Goal: Task Accomplishment & Management: Complete application form

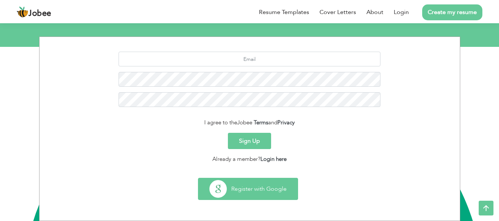
click at [254, 191] on button "Register with Google" at bounding box center [247, 188] width 99 height 21
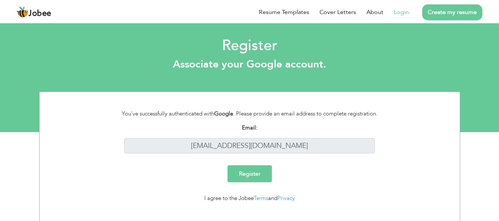
scroll to position [29, 0]
click at [246, 172] on input "Register" at bounding box center [249, 173] width 44 height 17
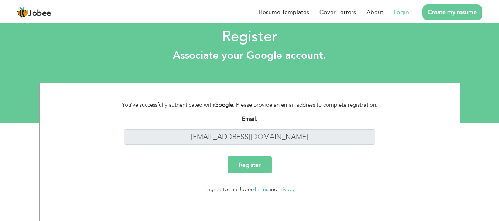
scroll to position [11, 0]
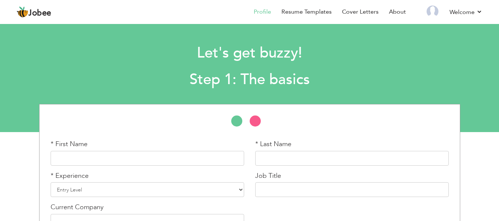
scroll to position [29, 0]
click at [150, 159] on input "text" at bounding box center [147, 158] width 193 height 15
type input "Behzad"
click at [271, 155] on input "text" at bounding box center [351, 158] width 193 height 15
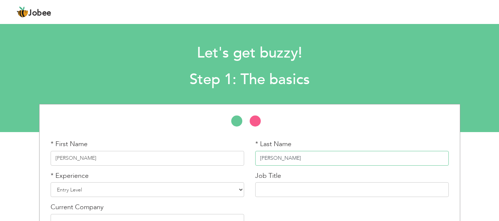
type input "[PERSON_NAME]"
click at [119, 191] on select "Entry Level Less than 1 Year 1 Year 2 Years 3 Years 4 Years 5 Years 6 Years 7 Y…" at bounding box center [147, 189] width 193 height 15
click at [110, 189] on select "Entry Level Less than 1 Year 1 Year 2 Years 3 Years 4 Years 5 Years 6 Years 7 Y…" at bounding box center [147, 189] width 193 height 15
click at [51, 182] on select "Entry Level Less than 1 Year 1 Year 2 Years 3 Years 4 Years 5 Years 6 Years 7 Y…" at bounding box center [147, 189] width 193 height 15
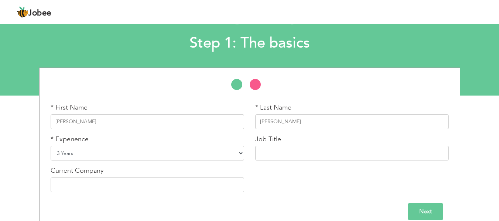
scroll to position [37, 0]
click at [287, 152] on input "text" at bounding box center [351, 152] width 193 height 15
click at [166, 157] on select "Entry Level Less than 1 Year 1 Year 2 Years 3 Years 4 Years 5 Years 6 Years 7 Y…" at bounding box center [147, 152] width 193 height 15
select select "7"
click at [51, 145] on select "Entry Level Less than 1 Year 1 Year 2 Years 3 Years 4 Years 5 Years 6 Years 7 Y…" at bounding box center [147, 152] width 193 height 15
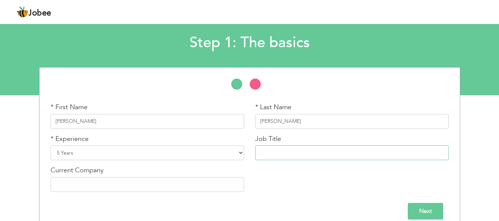
click at [312, 157] on input "text" at bounding box center [351, 152] width 193 height 15
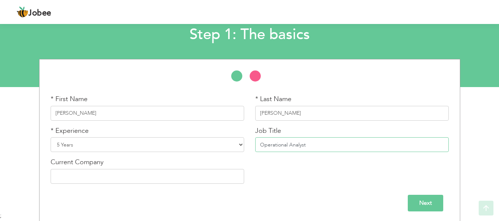
scroll to position [47, 0]
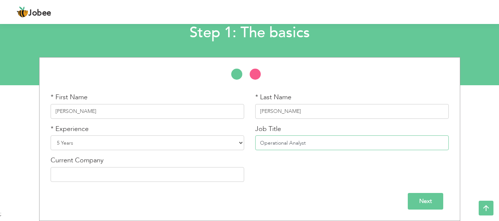
type input "Operational Analyst"
click at [148, 174] on input "text" at bounding box center [147, 174] width 193 height 15
click at [417, 200] on input "Next" at bounding box center [424, 201] width 35 height 17
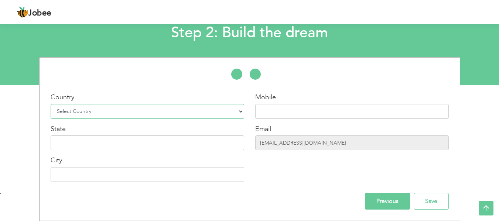
click at [159, 112] on select "Select Country Afghanistan Albania Algeria American Samoa Andorra Angola Anguil…" at bounding box center [147, 111] width 193 height 15
select select "166"
click at [51, 104] on select "Select Country Afghanistan Albania Algeria American Samoa Andorra Angola Anguil…" at bounding box center [147, 111] width 193 height 15
click at [286, 109] on input "text" at bounding box center [351, 111] width 193 height 15
click at [263, 108] on input "03176902756" at bounding box center [351, 111] width 193 height 15
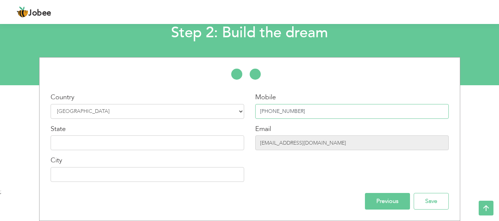
type input "+923176902756"
click at [111, 142] on input "text" at bounding box center [147, 142] width 193 height 15
type input "Punjab"
click at [103, 174] on input "text" at bounding box center [147, 174] width 193 height 15
type input "Multan"
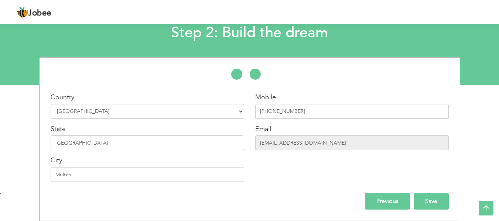
click at [433, 198] on input "Save" at bounding box center [430, 201] width 35 height 17
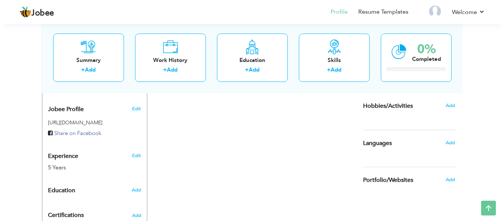
scroll to position [255, 0]
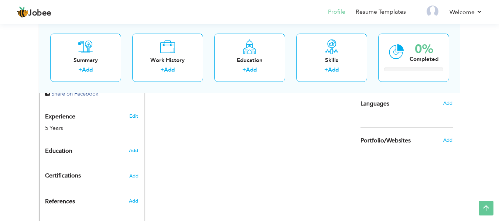
click at [78, 149] on div "Education" at bounding box center [82, 151] width 87 height 15
radio input "true"
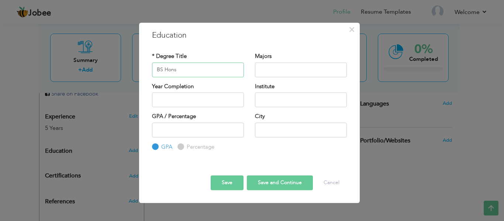
type input "BS Hons"
type input "I"
type input "Sociology"
click at [187, 96] on input "2025" at bounding box center [198, 99] width 92 height 15
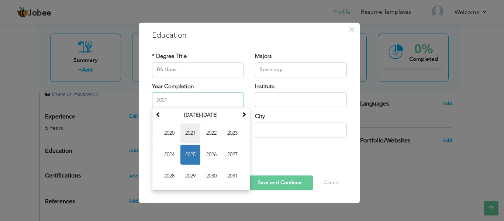
click at [182, 131] on span "2021" at bounding box center [190, 133] width 20 height 20
type input "2021"
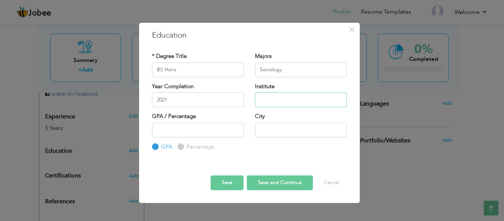
click at [297, 99] on input "text" at bounding box center [301, 99] width 92 height 15
type input "B"
paste input "Bahauddin Zakariya University, Multan"
type input "Bahauddin Zakariya University, Multan"
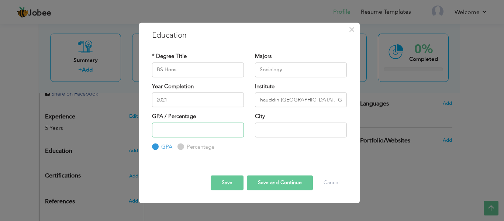
click at [218, 132] on input "number" at bounding box center [198, 130] width 92 height 15
type input "3.1"
click at [282, 130] on input "text" at bounding box center [301, 130] width 92 height 15
type input "Multan"
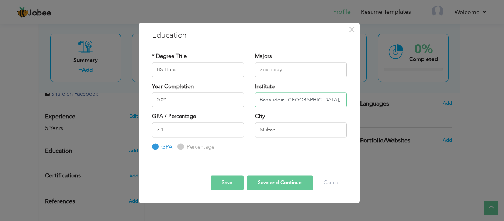
scroll to position [0, 6]
drag, startPoint x: 328, startPoint y: 100, endPoint x: 368, endPoint y: 103, distance: 40.0
click at [368, 103] on div "× Education * Degree Title BS Hons Majors Sociology 2021 Institute" at bounding box center [252, 110] width 504 height 221
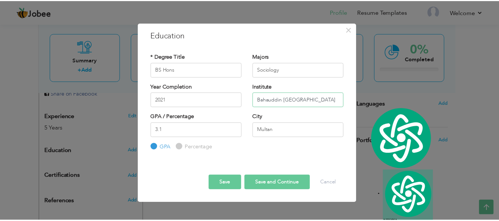
scroll to position [0, 0]
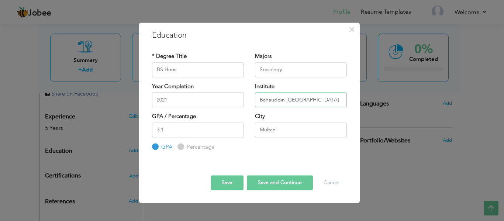
type input "Bahauddin Zakariya University"
click at [276, 187] on button "Save and Continue" at bounding box center [280, 183] width 66 height 15
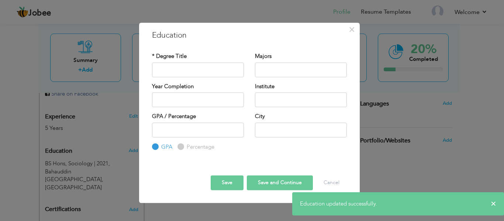
click at [221, 182] on button "Save" at bounding box center [227, 183] width 33 height 15
click at [342, 183] on button "Cancel" at bounding box center [331, 183] width 31 height 15
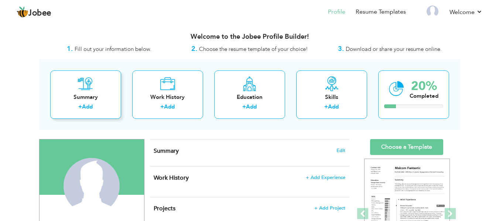
click at [94, 96] on div "Summary" at bounding box center [85, 97] width 59 height 8
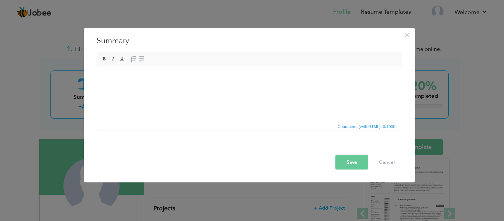
click at [127, 85] on html at bounding box center [249, 77] width 305 height 23
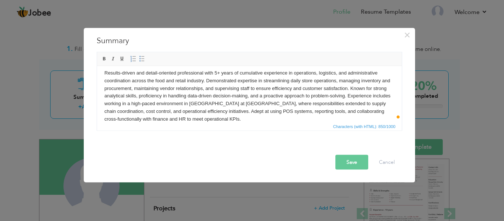
click at [122, 73] on body "Results-driven and detail-oriented professional with 5+ years of cumulative exp…" at bounding box center [249, 96] width 290 height 54
click at [158, 74] on body "Results driven and detail-oriented professional with 5+ years of cumulative exp…" at bounding box center [249, 96] width 290 height 54
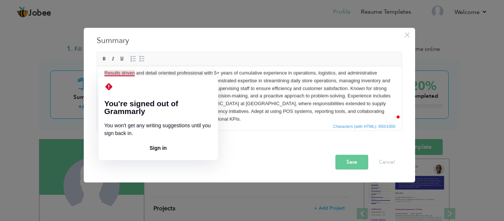
click at [261, 93] on body "Results driven and detail oriented professional with 5+ years of cumulative exp…" at bounding box center [249, 96] width 290 height 54
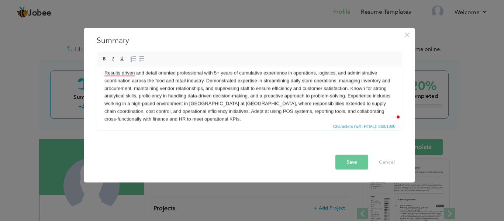
click at [246, 93] on body "Results driven and detail oriented professional with 5+ years of cumulative exp…" at bounding box center [249, 96] width 290 height 54
click at [213, 97] on body "Results driven and detail oriented professional with 5+ years of cumulative exp…" at bounding box center [249, 96] width 290 height 54
drag, startPoint x: 343, startPoint y: 97, endPoint x: 451, endPoint y: 192, distance: 143.5
click at [343, 97] on body "Results driven and detail oriented professional with 5+ years of cumulative exp…" at bounding box center [249, 96] width 290 height 54
click at [161, 105] on body "Results driven and detail oriented professional with 5+ years of cumulative exp…" at bounding box center [249, 96] width 290 height 54
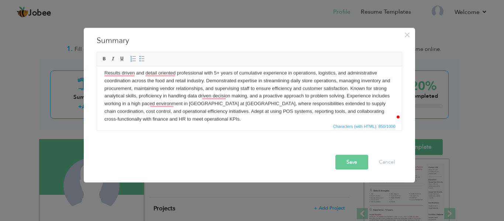
click at [357, 161] on button "Save" at bounding box center [351, 162] width 33 height 15
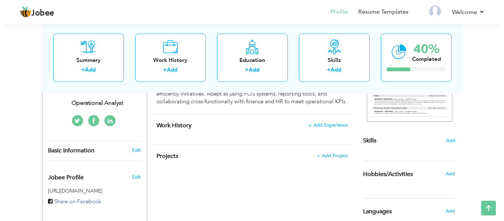
scroll to position [148, 0]
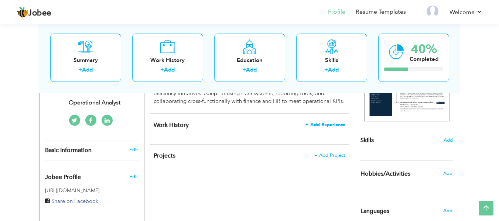
click at [339, 124] on span "+ Add Experience" at bounding box center [325, 124] width 40 height 5
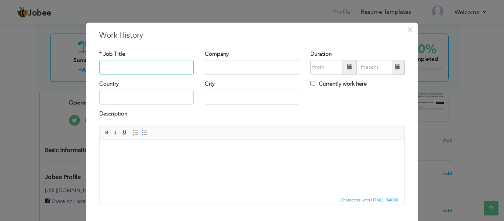
paste input "Operations Support Executive"
type input "Operations Support Executive"
click at [218, 64] on input "text" at bounding box center [252, 67] width 94 height 15
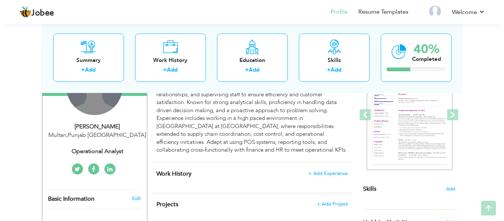
scroll to position [148, 0]
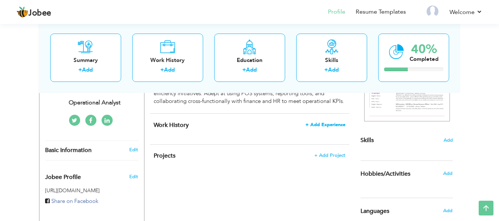
click at [325, 123] on span "+ Add Experience" at bounding box center [325, 124] width 40 height 5
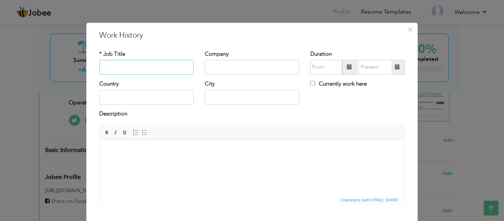
paste input "Operations Support Executive"
type input "Operations Support Executive"
click at [225, 66] on input "text" at bounding box center [252, 67] width 94 height 15
type input "Retail Business (Confidential)"
click at [347, 67] on span at bounding box center [349, 67] width 5 height 5
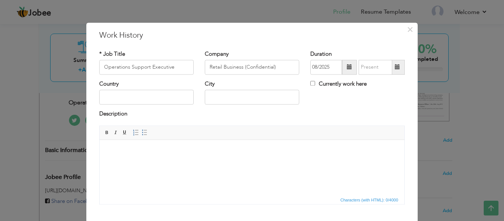
click at [346, 63] on span at bounding box center [349, 67] width 15 height 15
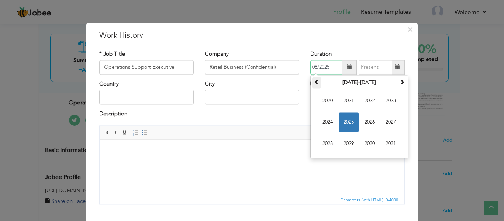
click at [317, 84] on th at bounding box center [316, 82] width 9 height 11
click at [400, 83] on span at bounding box center [402, 81] width 5 height 5
click at [319, 138] on span "2018" at bounding box center [328, 144] width 20 height 20
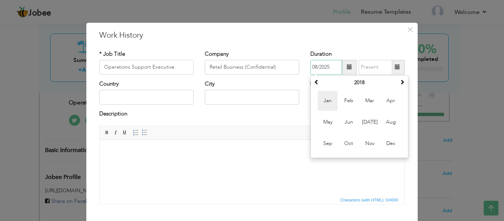
click at [324, 103] on span "Jan" at bounding box center [328, 101] width 20 height 20
type input "01/2018"
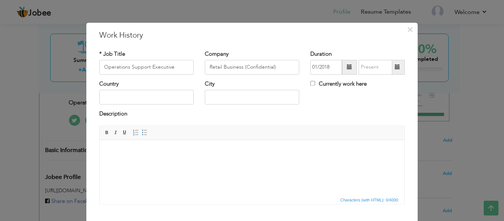
click at [395, 68] on span at bounding box center [397, 67] width 5 height 5
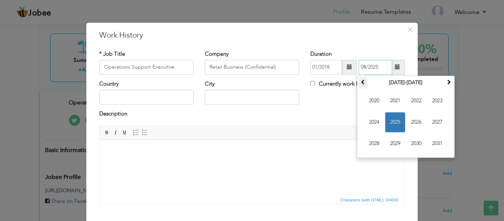
click at [361, 85] on th at bounding box center [363, 82] width 9 height 11
click at [402, 141] on span "2019" at bounding box center [395, 144] width 20 height 20
click at [435, 144] on span "Dec" at bounding box center [437, 144] width 20 height 20
type input "12/2019"
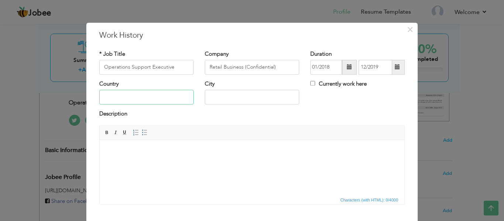
click at [137, 99] on input "text" at bounding box center [146, 97] width 94 height 15
type input "[GEOGRAPHIC_DATA]"
click at [270, 96] on input "text" at bounding box center [252, 97] width 94 height 15
type input "Multan"
click at [127, 162] on html at bounding box center [252, 151] width 305 height 23
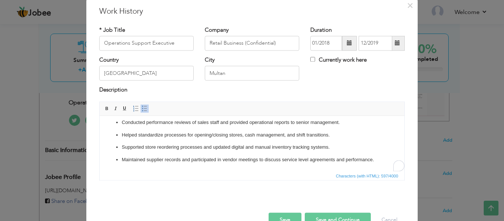
scroll to position [43, 0]
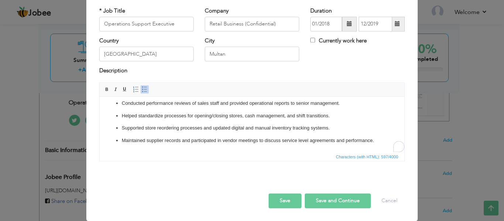
click at [325, 203] on button "Save and Continue" at bounding box center [338, 200] width 66 height 15
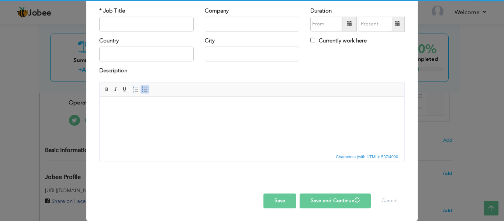
scroll to position [0, 0]
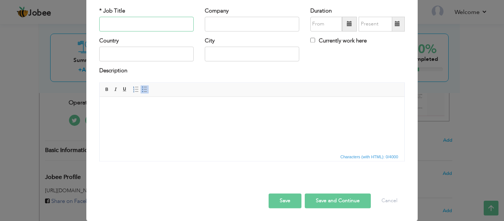
click at [152, 31] on input "text" at bounding box center [146, 24] width 94 height 15
paste input "Logistics & Procurement Assistant"
type input "Logistics & Procurement Assistant"
click at [235, 27] on input "text" at bounding box center [252, 24] width 94 height 15
type input "SDPI"
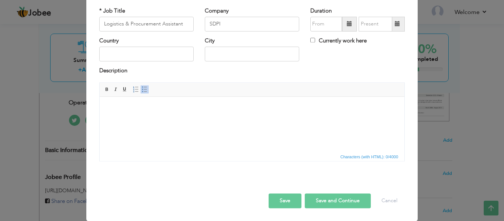
click at [347, 25] on span at bounding box center [349, 23] width 5 height 5
click at [347, 21] on span at bounding box center [349, 23] width 5 height 5
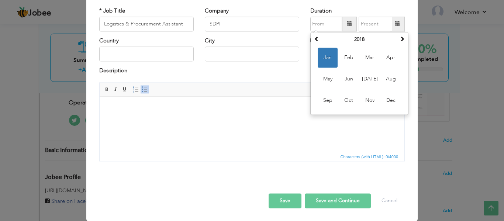
click at [282, 119] on html at bounding box center [252, 108] width 305 height 23
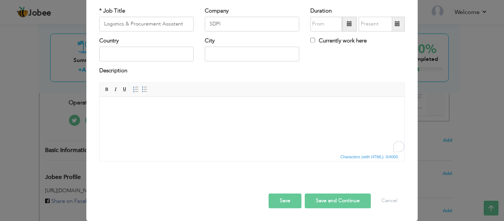
click at [347, 28] on span at bounding box center [349, 24] width 15 height 15
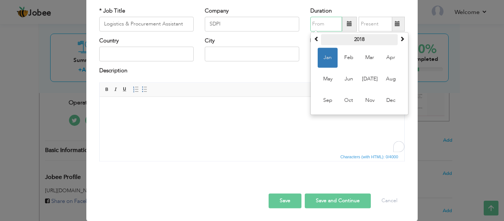
click at [357, 39] on th "2018" at bounding box center [359, 39] width 77 height 11
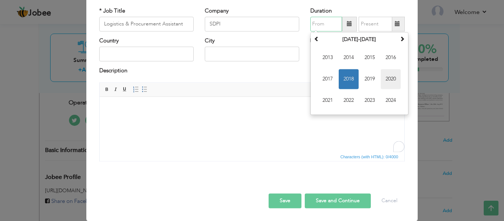
click at [385, 81] on span "2020" at bounding box center [391, 79] width 20 height 20
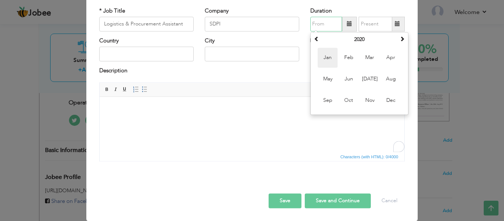
click at [330, 58] on span "Jan" at bounding box center [328, 58] width 20 height 20
type input "01/2020"
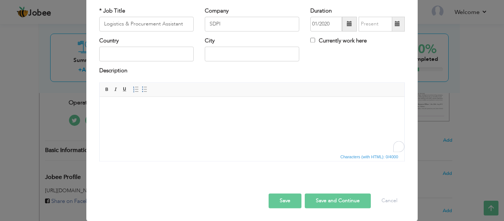
click at [395, 21] on span at bounding box center [397, 23] width 5 height 5
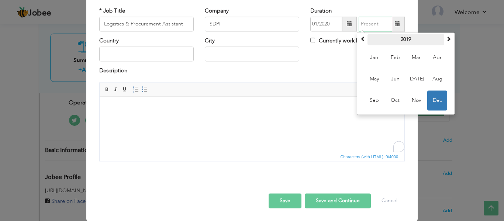
click at [393, 38] on th "2019" at bounding box center [406, 39] width 77 height 11
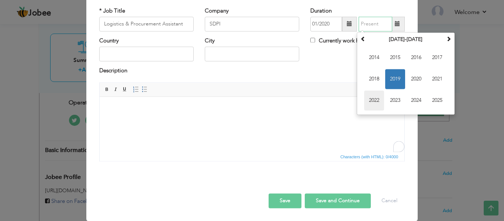
click at [376, 97] on span "2022" at bounding box center [374, 100] width 20 height 20
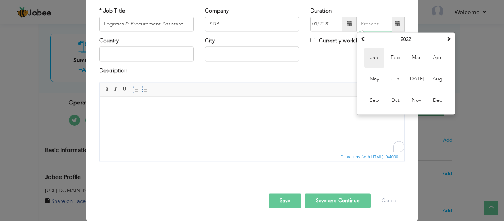
click at [373, 56] on span "Jan" at bounding box center [374, 58] width 20 height 20
type input "01/2022"
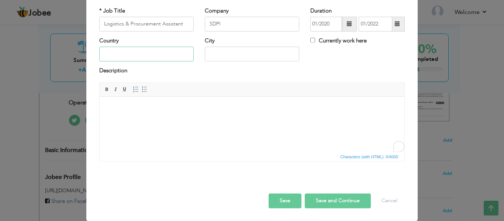
click at [166, 56] on input "text" at bounding box center [146, 54] width 94 height 15
type input "L"
type input "Pakistan"
click at [264, 49] on input "text" at bounding box center [252, 54] width 94 height 15
type input "Multan"
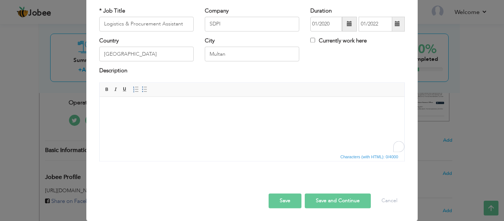
click at [222, 103] on html at bounding box center [252, 108] width 305 height 23
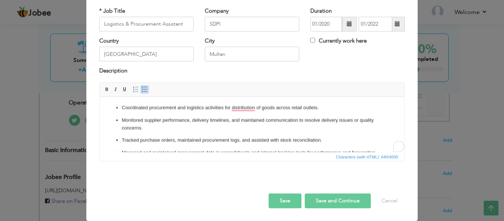
click at [312, 201] on button "Save and Continue" at bounding box center [338, 200] width 66 height 15
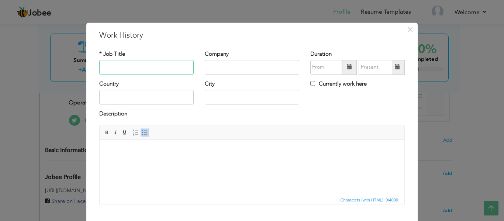
click at [123, 65] on input "text" at bounding box center [146, 67] width 94 height 15
paste input "Operations Coordinator"
type input "Operations Analyst"
click at [232, 68] on input "text" at bounding box center [252, 67] width 94 height 15
type input "Coco Biens"
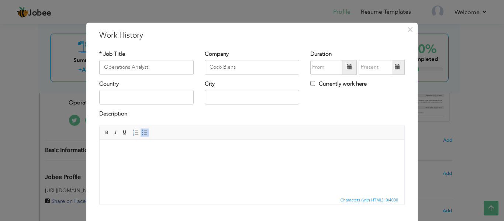
click at [347, 66] on span at bounding box center [349, 67] width 5 height 5
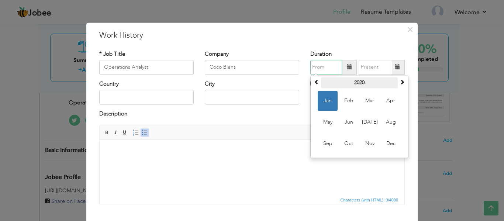
click at [357, 82] on th "2020" at bounding box center [359, 82] width 77 height 11
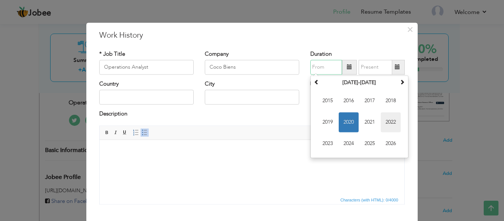
click at [388, 125] on span "2022" at bounding box center [391, 122] width 20 height 20
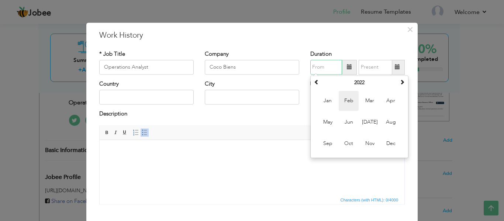
click at [348, 100] on span "Feb" at bounding box center [349, 101] width 20 height 20
type input "02/2022"
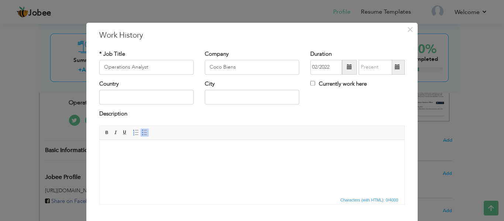
click at [395, 69] on span at bounding box center [397, 67] width 5 height 5
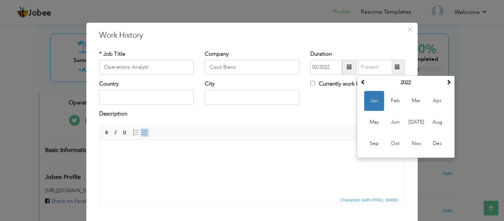
click at [407, 73] on div "Duration 02/2022 January 2022 Su Mo Tu We Th Fr Sa 26 27 28 29 30 31 1 2 3 4 5 …" at bounding box center [358, 65] width 106 height 30
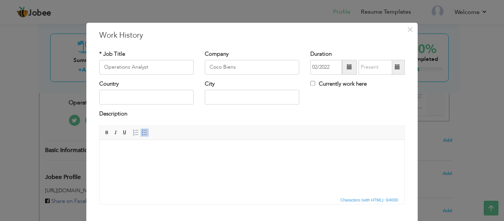
click at [396, 68] on span at bounding box center [397, 67] width 5 height 5
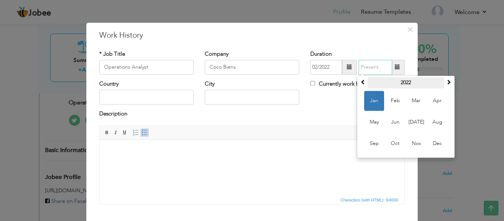
click at [400, 84] on th "2022" at bounding box center [406, 82] width 77 height 11
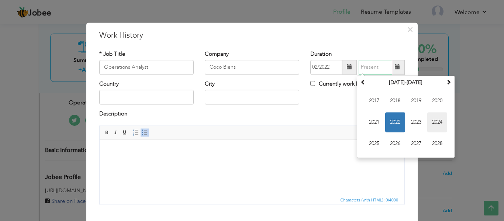
click at [442, 123] on span "2024" at bounding box center [437, 122] width 20 height 20
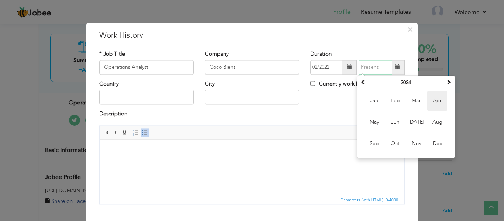
click at [431, 104] on span "Apr" at bounding box center [437, 101] width 20 height 20
type input "04/2024"
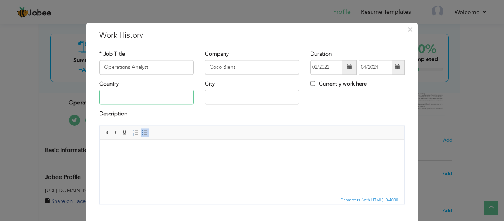
click at [158, 98] on input "text" at bounding box center [146, 97] width 94 height 15
type input "P"
type input "Saudi Arabia"
click at [246, 97] on input "text" at bounding box center [252, 97] width 94 height 15
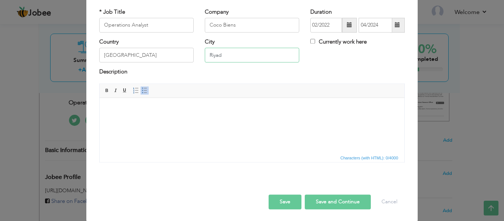
scroll to position [43, 0]
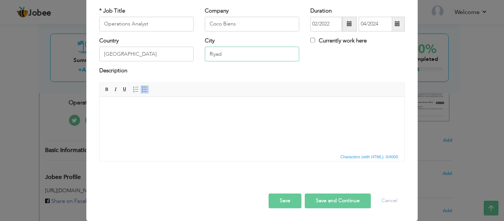
type input "Riyad"
click at [214, 109] on body at bounding box center [252, 108] width 290 height 8
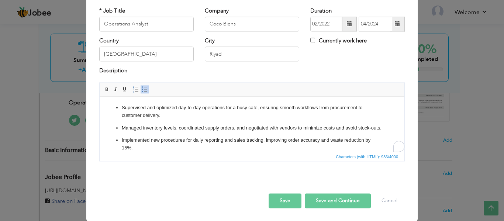
scroll to position [88, 0]
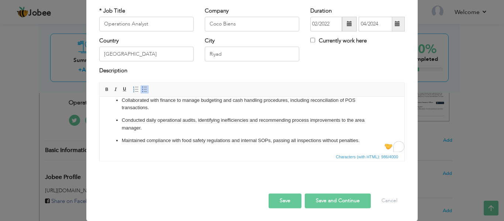
click at [326, 202] on button "Save and Continue" at bounding box center [338, 200] width 66 height 15
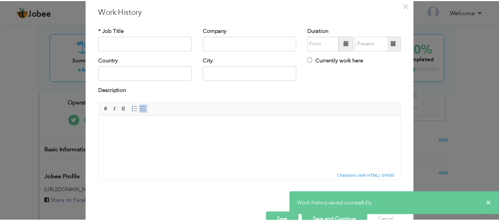
scroll to position [43, 0]
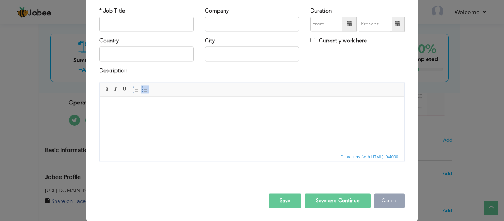
click at [385, 197] on button "Cancel" at bounding box center [389, 200] width 31 height 15
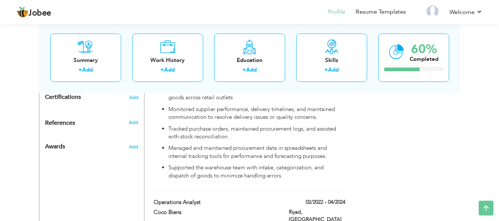
scroll to position [369, 0]
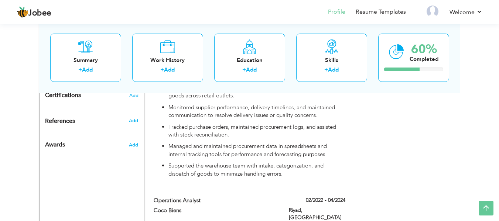
click at [128, 117] on div "Add" at bounding box center [134, 120] width 17 height 7
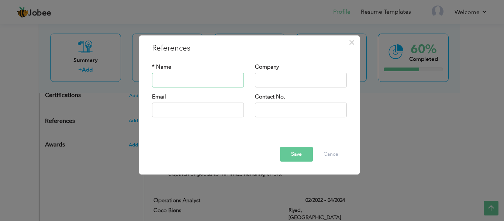
click at [198, 82] on input "text" at bounding box center [198, 80] width 92 height 15
type input "Arsalan Mudassar"
click at [286, 83] on input "text" at bounding box center [301, 80] width 92 height 15
type input "NAKISA"
click at [157, 110] on input "text" at bounding box center [198, 110] width 92 height 15
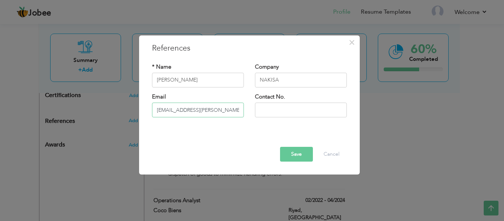
type input "Arslan.mudassar@nakisa.com"
click at [279, 114] on input "text" at bounding box center [301, 110] width 92 height 15
type input "+923204830626"
click at [300, 152] on button "Save" at bounding box center [296, 154] width 33 height 15
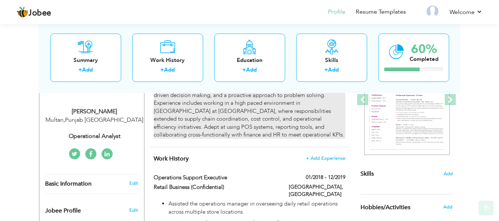
scroll to position [185, 0]
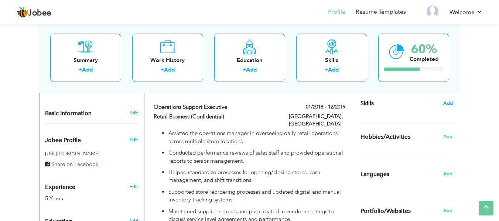
click at [444, 102] on span "Add" at bounding box center [448, 103] width 10 height 7
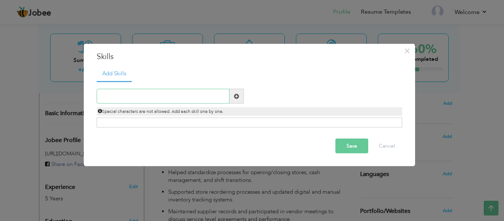
paste input "Business Process Optimization"
type input "Business Process Optimization"
click at [350, 145] on button "Save" at bounding box center [351, 146] width 33 height 15
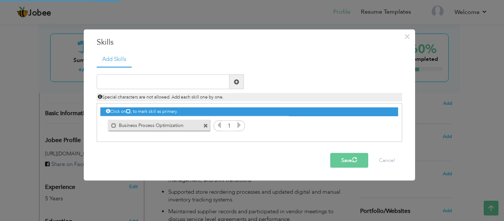
click at [241, 126] on icon at bounding box center [239, 125] width 7 height 7
click at [350, 159] on button "Save" at bounding box center [349, 160] width 38 height 15
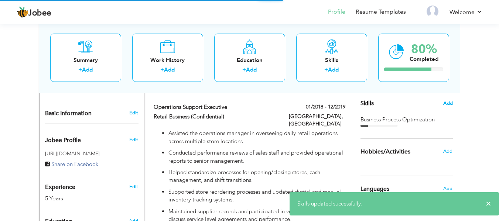
click at [446, 104] on span "Add" at bounding box center [448, 103] width 10 height 7
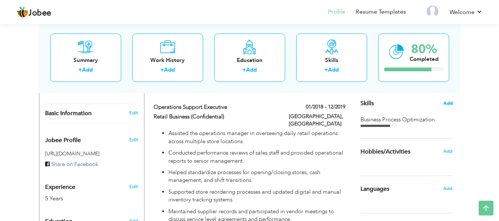
click at [444, 103] on span "Add" at bounding box center [448, 103] width 10 height 7
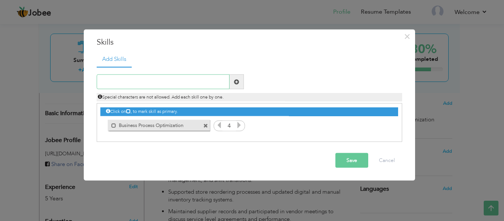
click at [156, 87] on input "text" at bounding box center [163, 82] width 133 height 15
paste input "Inventory & Stock Management"
type input "Inventory & Stock Management"
click at [354, 162] on button "Save" at bounding box center [351, 160] width 33 height 15
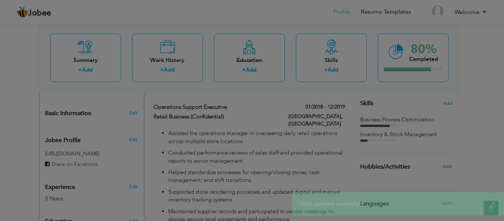
click at [382, 127] on icon at bounding box center [383, 125] width 7 height 7
click at [382, 127] on div at bounding box center [252, 110] width 504 height 221
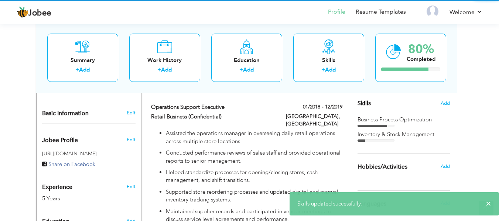
click at [382, 127] on div at bounding box center [372, 126] width 30 height 2
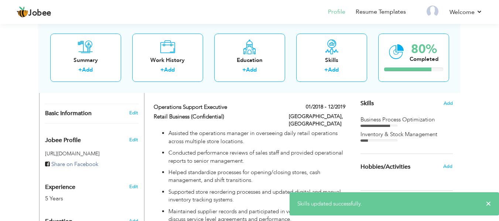
click at [391, 138] on div "Inventory & Stock Management" at bounding box center [406, 135] width 92 height 8
click at [374, 136] on div "Inventory & Stock Management" at bounding box center [406, 135] width 92 height 8
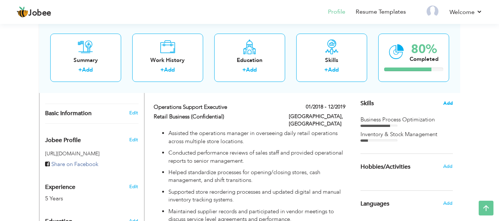
click at [450, 103] on span "Add" at bounding box center [448, 103] width 10 height 7
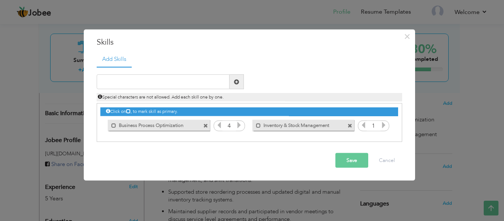
click at [383, 128] on icon at bounding box center [383, 125] width 7 height 7
click at [350, 158] on button "Save" at bounding box center [351, 160] width 33 height 15
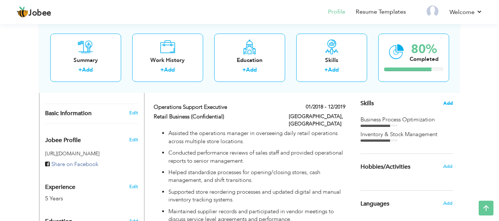
click at [448, 102] on span "Add" at bounding box center [448, 103] width 10 height 7
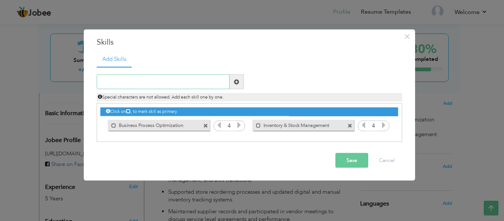
paste input "Procurement & Vendor Coordination"
type input "Procurement & Vendor Coordination"
click at [237, 83] on span at bounding box center [236, 81] width 5 height 5
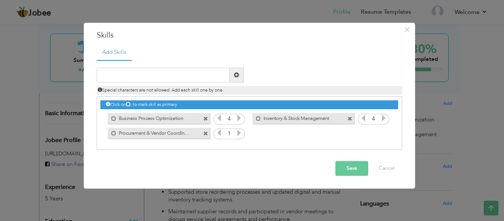
click at [238, 134] on icon at bounding box center [239, 133] width 7 height 7
click at [221, 134] on icon at bounding box center [219, 133] width 7 height 7
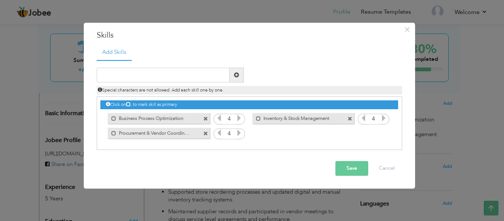
click at [348, 167] on button "Save" at bounding box center [351, 168] width 33 height 15
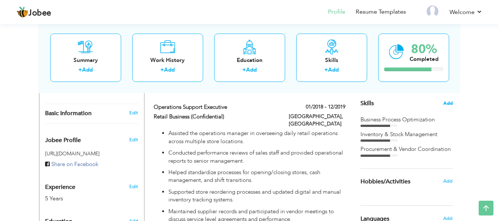
click at [449, 100] on span "Add" at bounding box center [448, 103] width 10 height 7
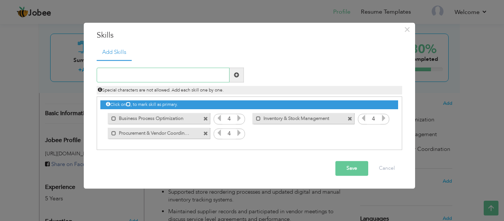
click at [197, 72] on input "text" at bounding box center [163, 75] width 133 height 15
paste input "Operational Workflow Auditing"
type input "Operational Workflow Auditing"
click at [238, 74] on span at bounding box center [236, 74] width 5 height 5
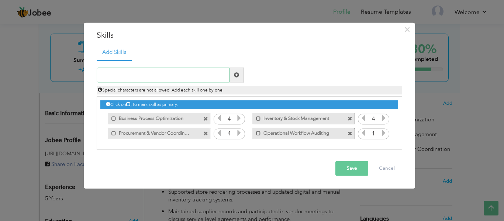
click at [185, 72] on input "text" at bounding box center [163, 75] width 133 height 15
paste input "Problem Solving & Decision Making"
type input "Problem Solving & Decision Making"
click at [232, 75] on span at bounding box center [237, 75] width 14 height 15
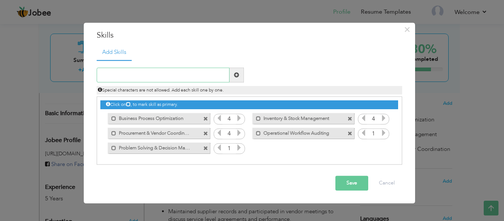
click at [189, 80] on input "text" at bounding box center [163, 75] width 133 height 15
paste input "Cross-Functional Collaboration"
type input "Cross-Functional Collaboration"
click at [234, 77] on span at bounding box center [236, 74] width 5 height 5
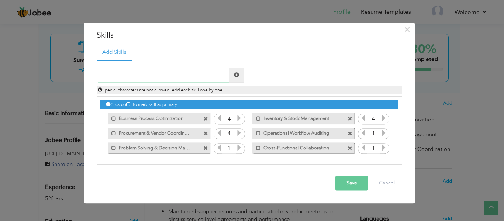
click at [162, 73] on input "text" at bounding box center [163, 75] width 133 height 15
paste input "Customer Service Excellence"
type input "Customer Service Excellence"
click at [235, 73] on span at bounding box center [236, 74] width 5 height 5
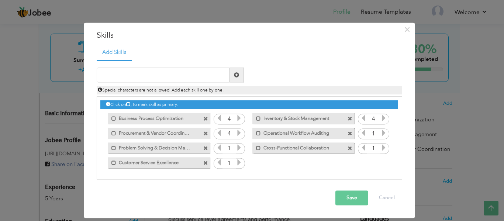
click at [204, 67] on div "Duplicate entry" at bounding box center [250, 120] width 306 height 120
click at [196, 74] on input "text" at bounding box center [163, 75] width 133 height 15
paste input "Time Management & Multitasking"
type input "Time Management & Multitasking"
click at [235, 73] on span at bounding box center [236, 74] width 5 height 5
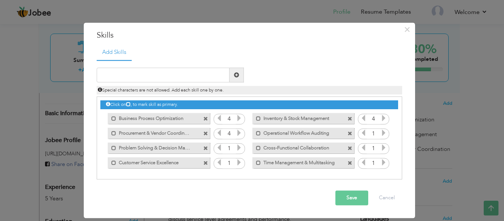
click at [240, 145] on icon at bounding box center [239, 148] width 7 height 7
click at [217, 148] on icon at bounding box center [219, 148] width 7 height 7
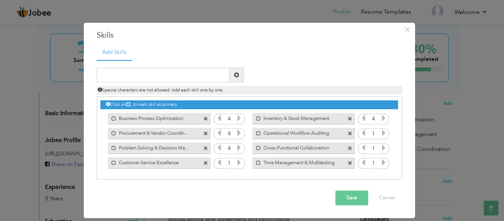
click at [241, 162] on icon at bounding box center [239, 162] width 7 height 7
click at [384, 147] on icon at bounding box center [383, 148] width 7 height 7
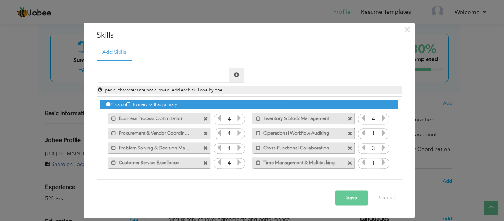
click at [384, 130] on icon at bounding box center [383, 133] width 7 height 7
click at [383, 164] on icon at bounding box center [383, 162] width 7 height 7
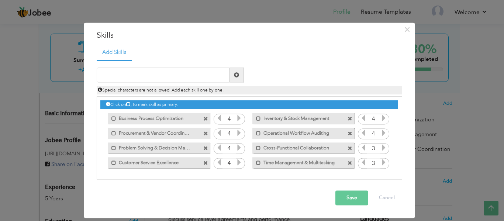
click at [383, 164] on icon at bounding box center [383, 162] width 7 height 7
click at [383, 116] on icon at bounding box center [383, 118] width 7 height 7
click at [363, 119] on icon at bounding box center [363, 118] width 7 height 7
click at [365, 136] on icon at bounding box center [363, 133] width 7 height 7
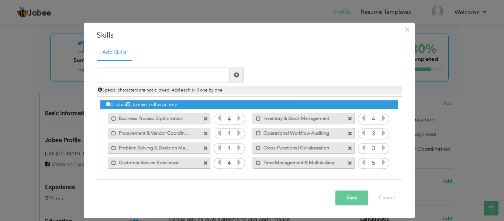
click at [240, 121] on icon at bounding box center [239, 118] width 7 height 7
click at [237, 146] on icon at bounding box center [239, 148] width 7 height 7
click at [344, 195] on button "Save" at bounding box center [351, 198] width 33 height 15
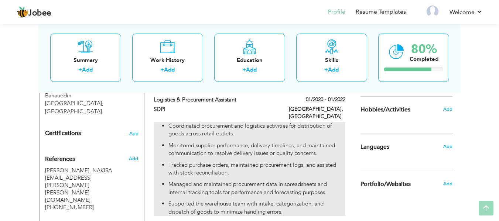
scroll to position [332, 0]
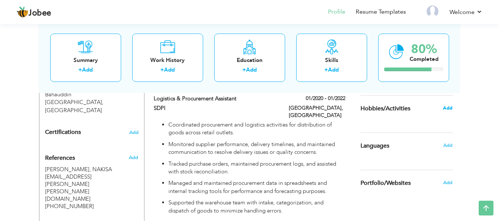
click at [447, 110] on span "Add" at bounding box center [447, 108] width 10 height 7
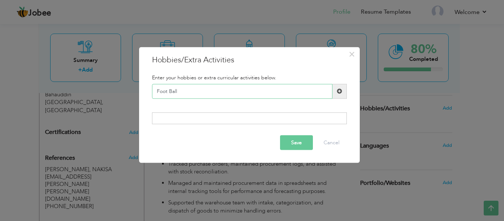
type input "Foot Ball"
click at [337, 93] on span at bounding box center [339, 91] width 5 height 5
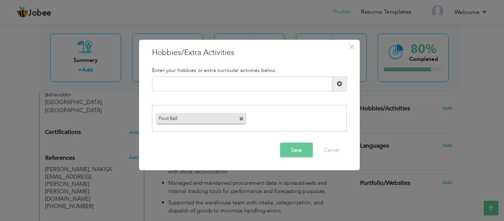
click at [295, 148] on button "Save" at bounding box center [296, 150] width 33 height 15
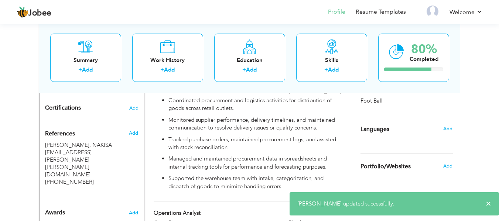
scroll to position [369, 0]
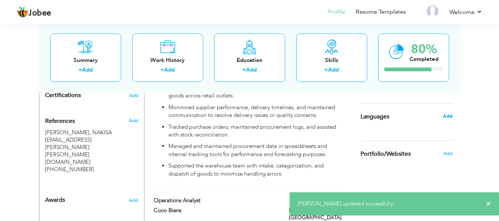
click at [451, 114] on span "Add" at bounding box center [447, 116] width 10 height 7
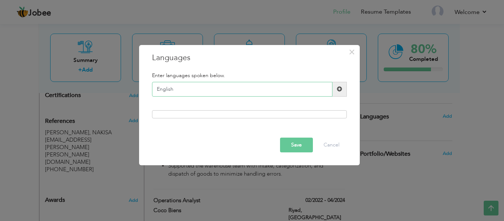
type input "English"
click at [341, 92] on span at bounding box center [339, 88] width 5 height 5
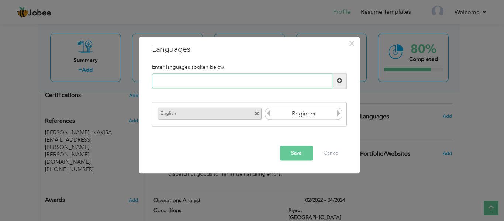
click at [197, 82] on input "text" at bounding box center [242, 80] width 180 height 15
type input "Urdu"
click at [339, 80] on span at bounding box center [339, 80] width 5 height 5
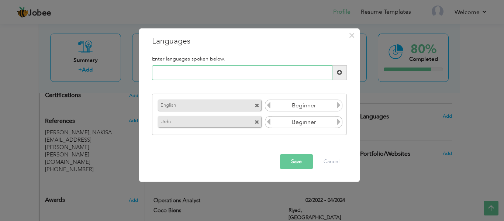
click at [183, 72] on input "text" at bounding box center [242, 72] width 180 height 15
type input "B"
type input "Arabic"
click at [339, 70] on span at bounding box center [339, 72] width 5 height 5
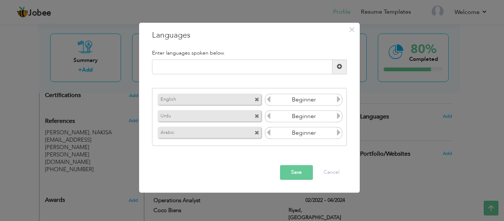
click at [290, 173] on button "Save" at bounding box center [296, 172] width 33 height 15
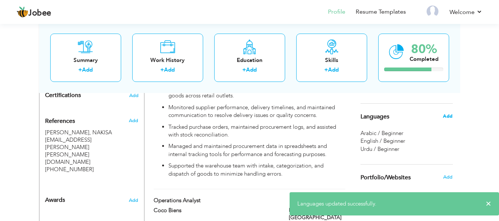
click at [450, 115] on span "Add" at bounding box center [447, 116] width 10 height 7
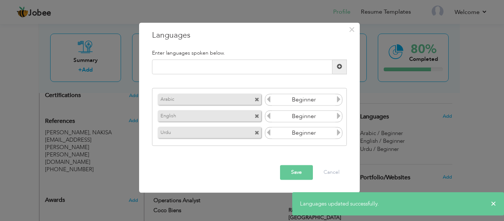
click at [337, 100] on icon at bounding box center [338, 99] width 7 height 7
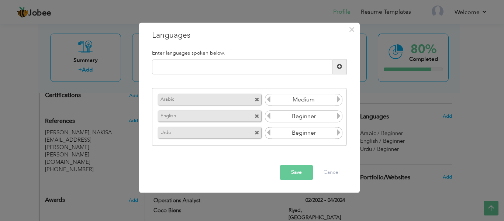
click at [269, 103] on icon at bounding box center [268, 99] width 7 height 7
click at [336, 116] on icon at bounding box center [338, 116] width 7 height 7
click at [271, 118] on icon at bounding box center [268, 116] width 7 height 7
click at [338, 134] on icon at bounding box center [338, 133] width 7 height 7
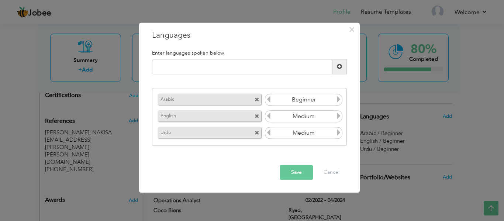
click at [338, 134] on icon at bounding box center [338, 133] width 7 height 7
click at [299, 169] on button "Save" at bounding box center [296, 172] width 33 height 15
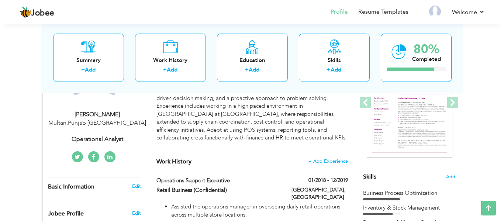
scroll to position [148, 0]
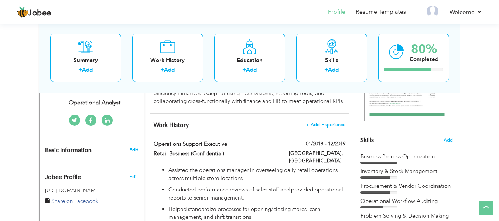
click at [134, 148] on link "Edit" at bounding box center [133, 149] width 9 height 7
type input "Behzad"
type input "Siddique"
type input "+923176902756"
select select "number:166"
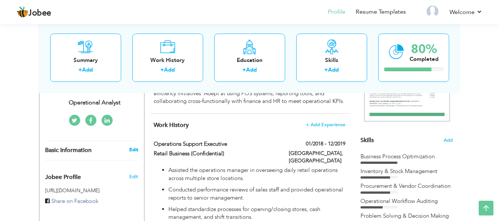
type input "Punjab"
type input "Multan"
select select "number:7"
type input "Operational Analyst"
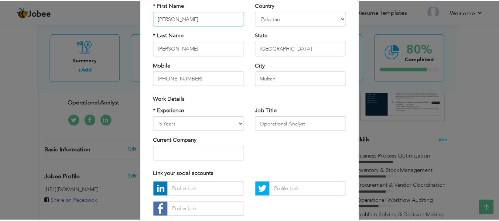
scroll to position [0, 0]
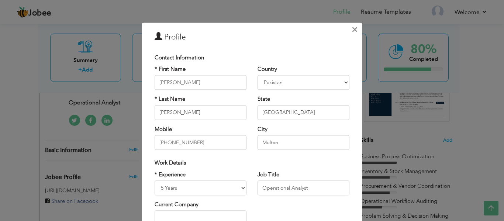
click at [352, 31] on span "×" at bounding box center [355, 29] width 6 height 13
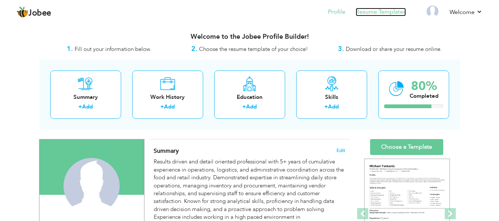
click at [371, 12] on link "Resume Templates" at bounding box center [380, 12] width 50 height 8
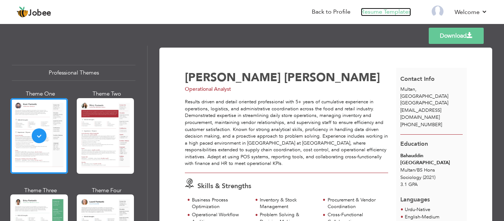
click at [383, 12] on link "Resume Templates" at bounding box center [386, 12] width 50 height 8
click at [39, 115] on div at bounding box center [39, 136] width 58 height 76
click at [452, 38] on link "Download" at bounding box center [456, 36] width 55 height 16
click at [341, 13] on link "Back to Profile" at bounding box center [331, 12] width 39 height 8
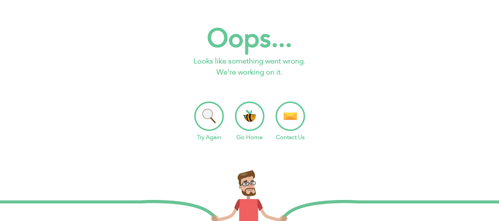
scroll to position [29, 0]
click at [248, 118] on li "Go Home" at bounding box center [250, 121] width 30 height 40
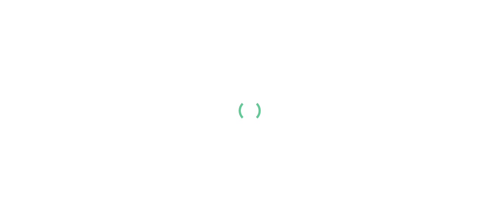
scroll to position [29, 0]
